Goal: Find specific fact: Find specific fact

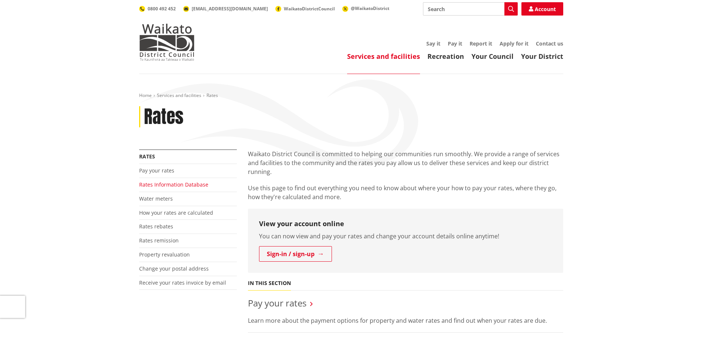
click at [153, 183] on link "Rates Information Database" at bounding box center [173, 184] width 69 height 7
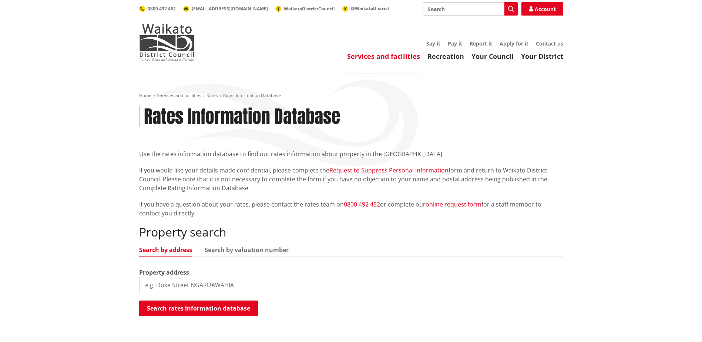
click at [203, 286] on input "search" at bounding box center [351, 285] width 424 height 16
paste input "[STREET_ADDRESS],"
type input "[STREET_ADDRESS]"
click at [181, 309] on button "Search rates information database" at bounding box center [198, 308] width 119 height 16
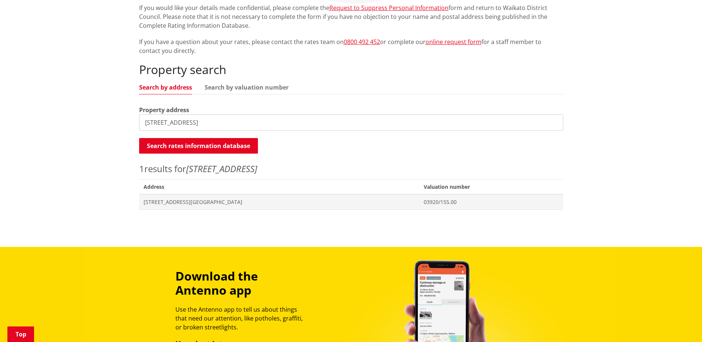
scroll to position [185, 0]
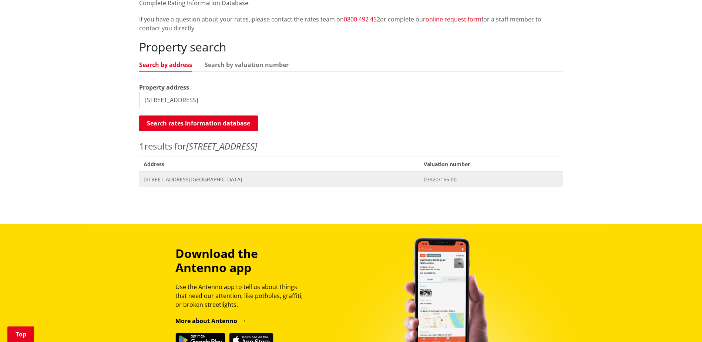
click at [175, 181] on span "[STREET_ADDRESS][GEOGRAPHIC_DATA]" at bounding box center [279, 179] width 271 height 7
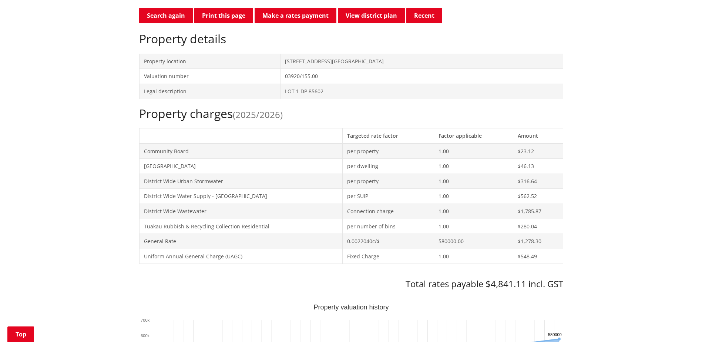
scroll to position [244, 0]
